Goal: Transaction & Acquisition: Purchase product/service

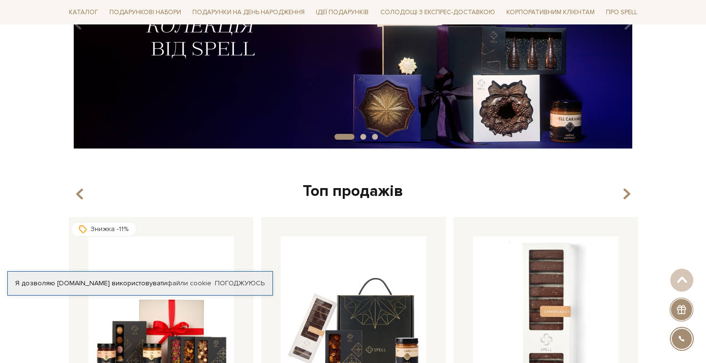
scroll to position [228, 0]
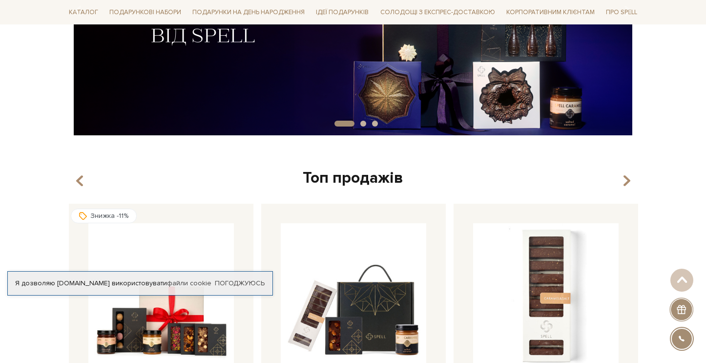
click at [404, 96] on img at bounding box center [353, 7] width 576 height 255
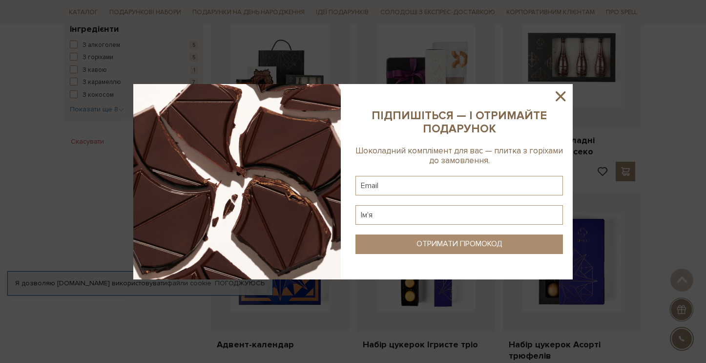
scroll to position [605, 0]
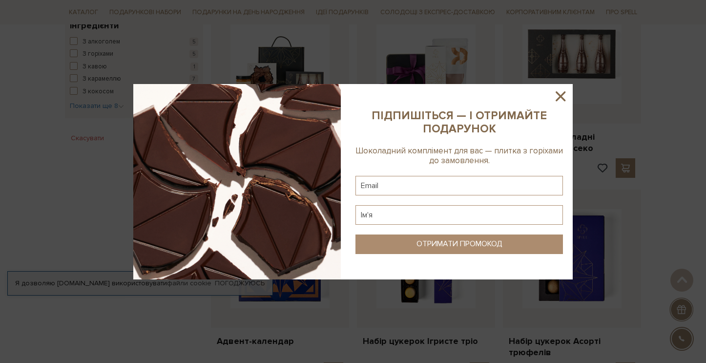
click at [560, 100] on icon at bounding box center [560, 96] width 17 height 17
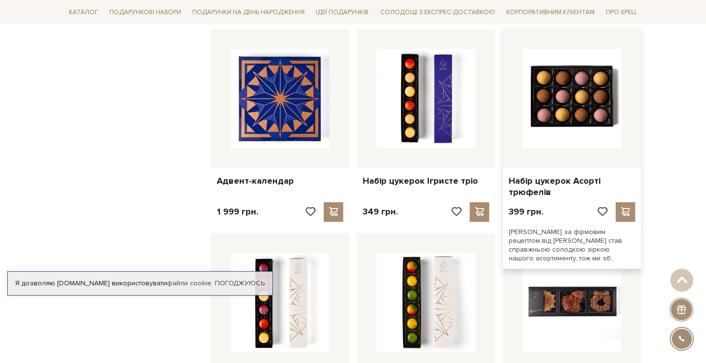
scroll to position [795, 0]
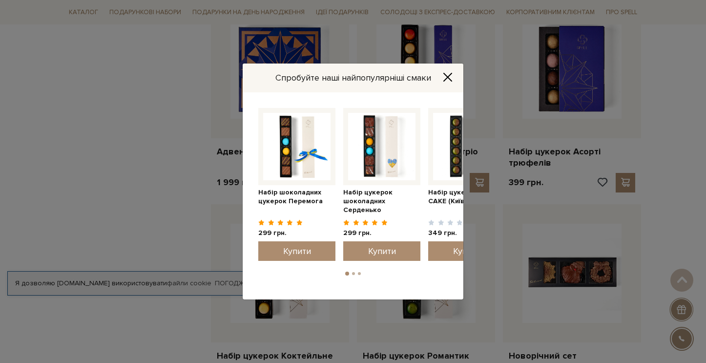
click at [443, 80] on icon "Close" at bounding box center [448, 77] width 10 height 10
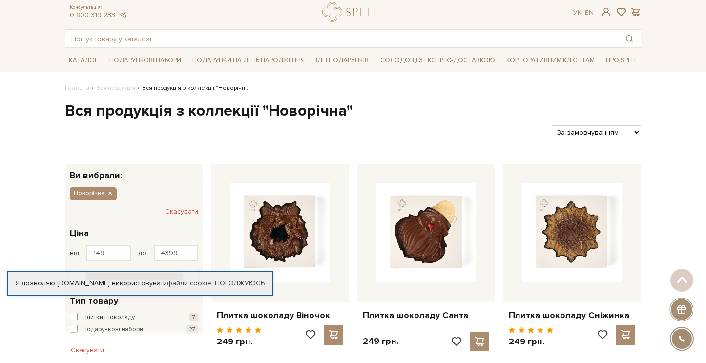
scroll to position [0, 0]
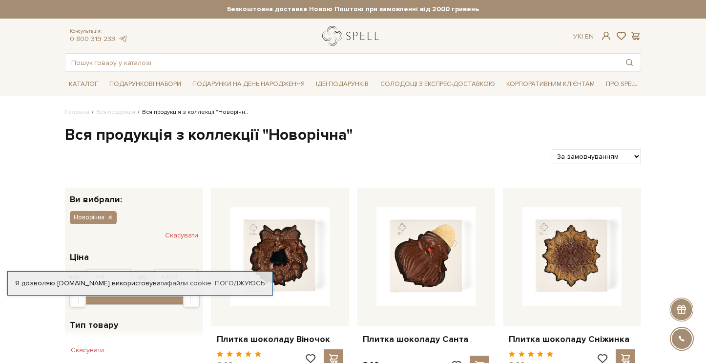
click at [349, 37] on link "logo" at bounding box center [352, 36] width 61 height 20
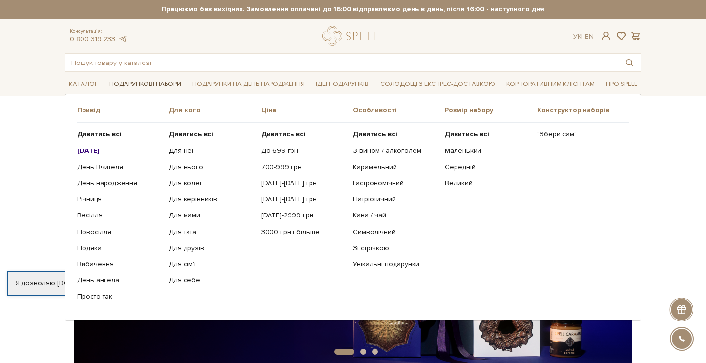
click at [141, 82] on link "Подарункові набори" at bounding box center [145, 84] width 80 height 15
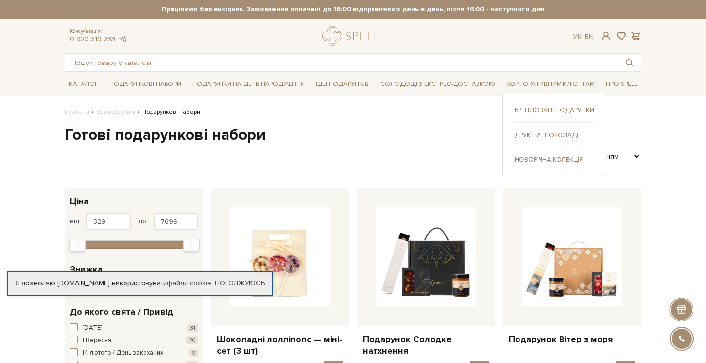
click at [524, 108] on link "Брендовані подарунки" at bounding box center [555, 110] width 80 height 9
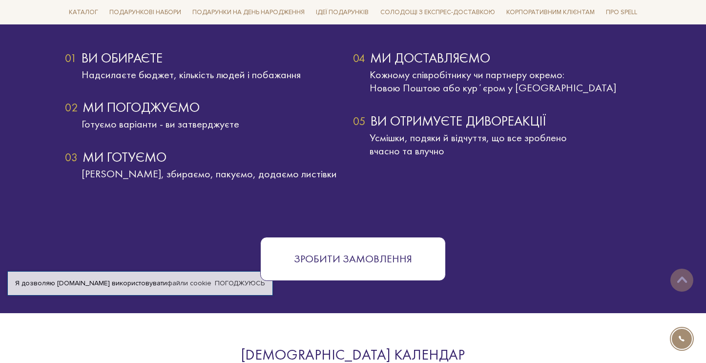
scroll to position [1742, 0]
